Goal: Check status: Check status

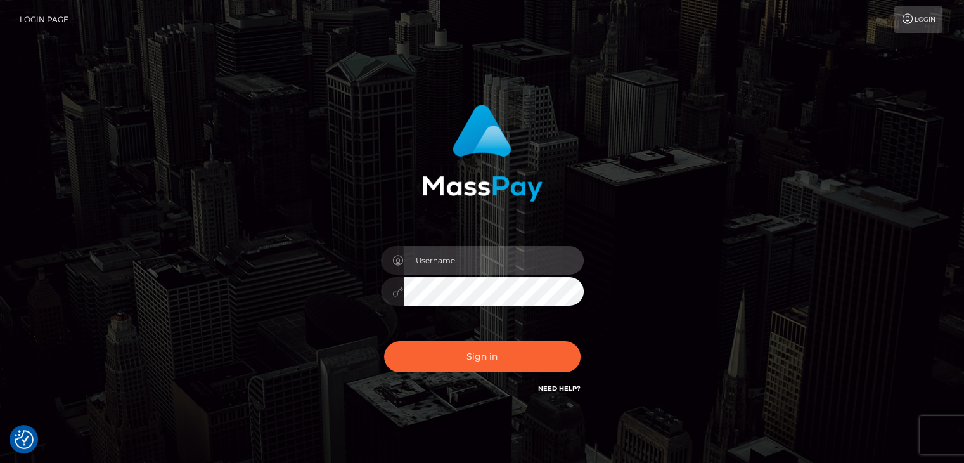
type input "[PERSON_NAME]"
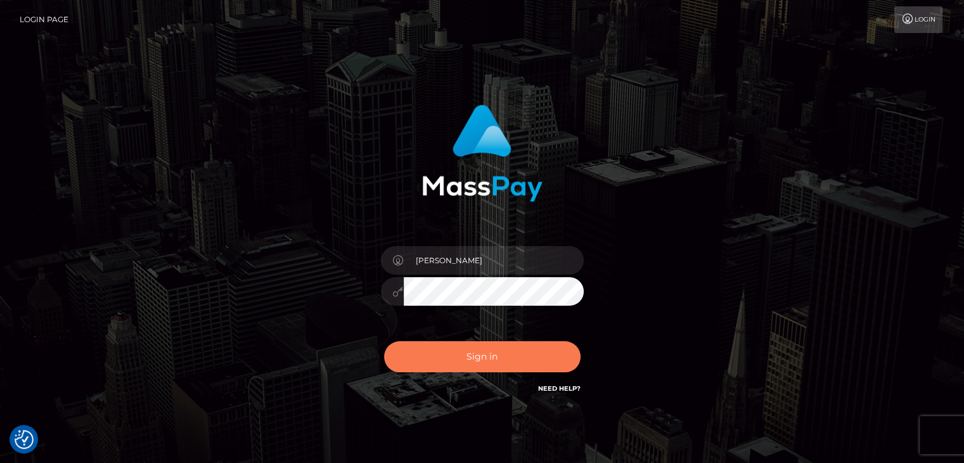
click at [484, 352] on button "Sign in" at bounding box center [482, 356] width 197 height 31
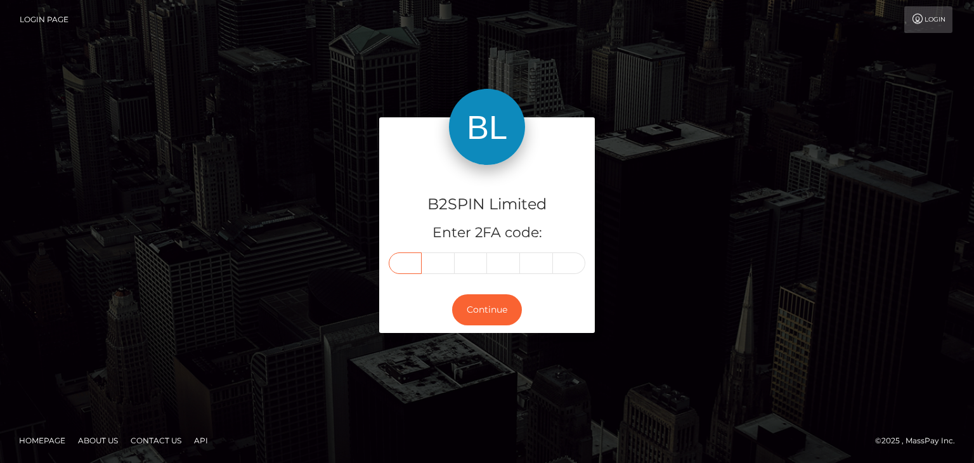
click at [411, 255] on input "text" at bounding box center [405, 263] width 33 height 22
paste input "6"
type input "6"
type input "4"
type input "3"
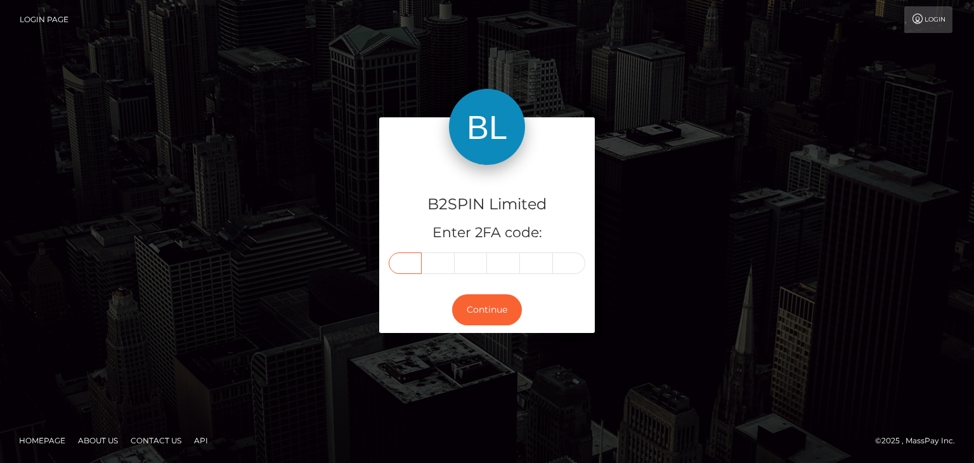
type input "2"
type input "9"
type input "0"
click at [491, 309] on button "Continue" at bounding box center [487, 309] width 70 height 31
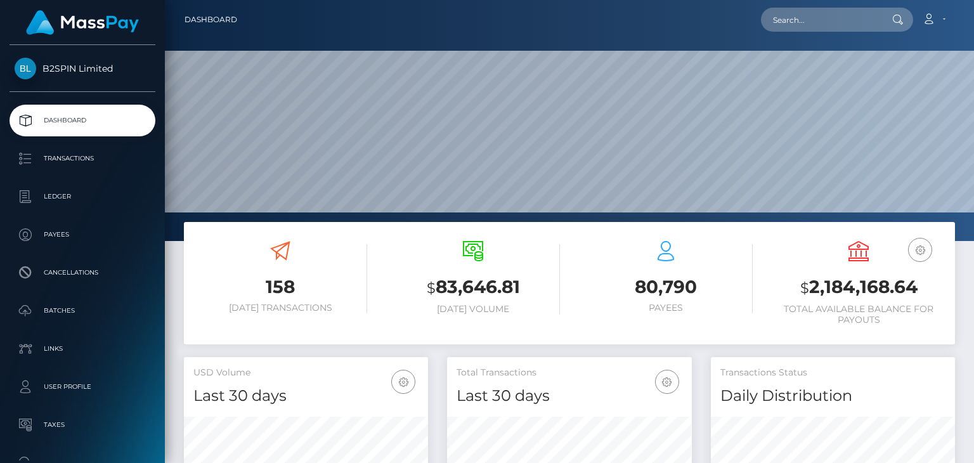
scroll to position [224, 243]
click at [855, 284] on h3 "$ 2,184,168.64" at bounding box center [859, 288] width 174 height 26
copy h3 "2,184,168.64"
